Goal: Check status

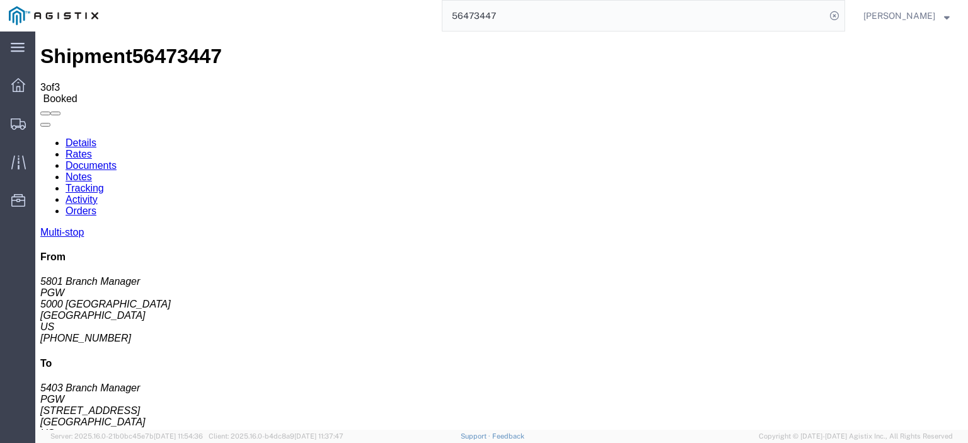
scroll to position [63, 0]
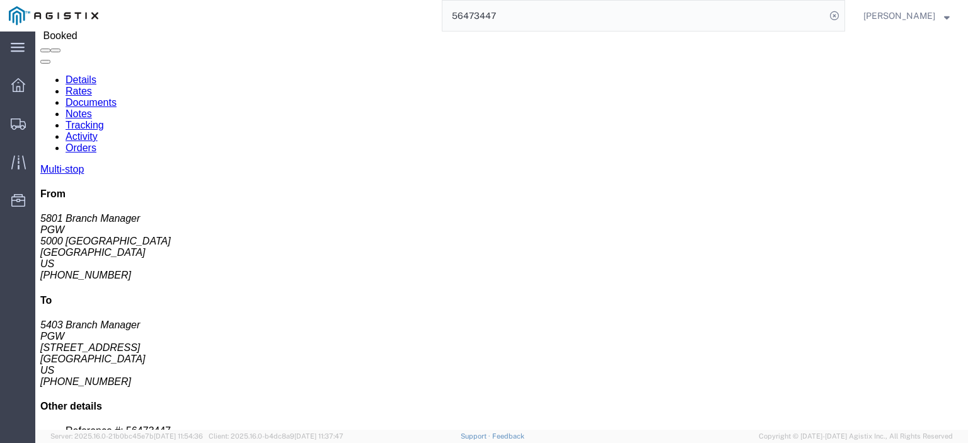
drag, startPoint x: 0, startPoint y: 0, endPoint x: 364, endPoint y: -11, distance: 364.4
click at [364, 0] on html "main_menu Created with Sketch. Collapse Menu Dashboard Shipments Traffic Resour…" at bounding box center [484, 221] width 968 height 443
paste input "509386"
type input "56509386"
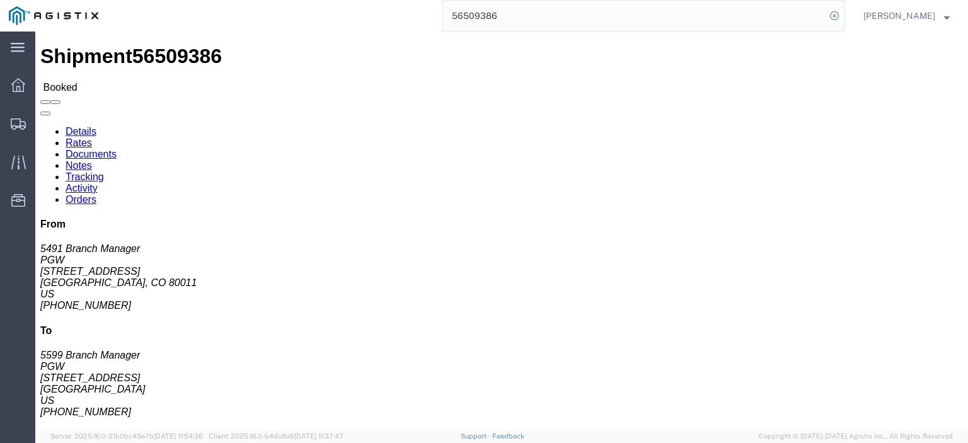
drag, startPoint x: 141, startPoint y: 197, endPoint x: 6, endPoint y: 205, distance: 135.7
click div "Ship From PGW (5491 Branch Manager) [STREET_ADDRESS] [PHONE_NUMBER] [EMAIL_ADDR…"
copy address "[EMAIL_ADDRESS][DOMAIN_NAME]"
click span "56509386"
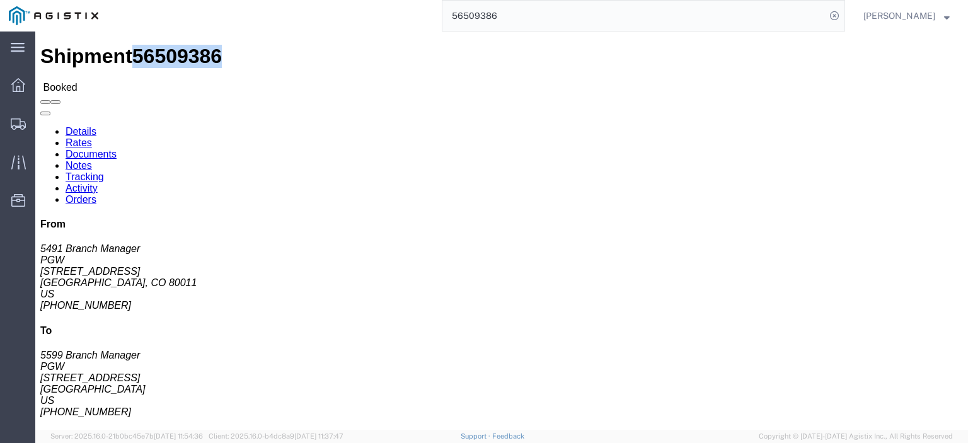
click span "56509386"
copy span "56509386"
click link "Rates"
